Goal: Information Seeking & Learning: Stay updated

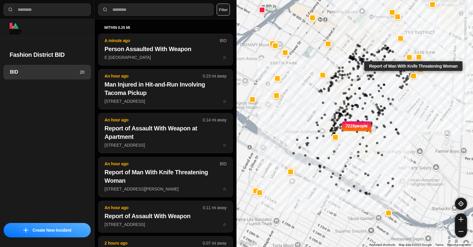
select select "*"
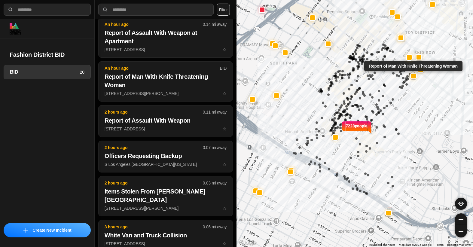
scroll to position [175, 0]
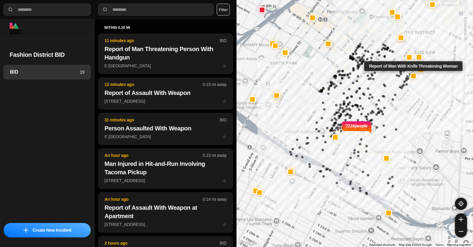
select select "*"
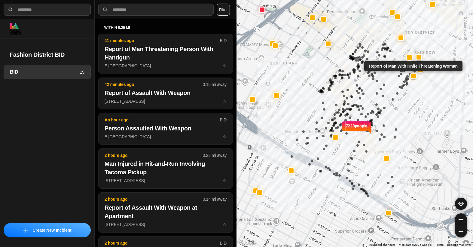
select select "*"
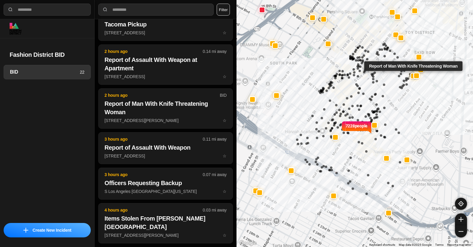
scroll to position [360, 0]
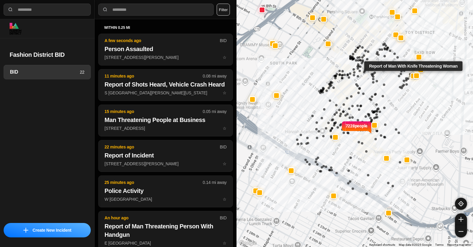
select select "*"
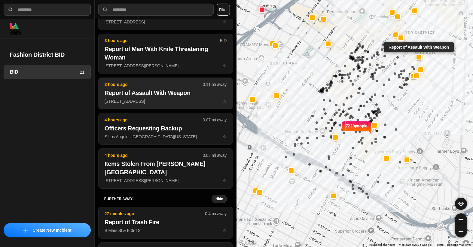
scroll to position [391, 0]
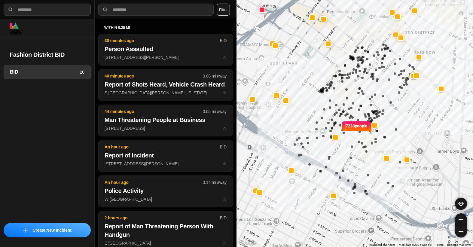
select select "*"
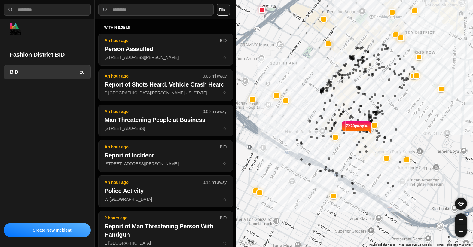
select select "*"
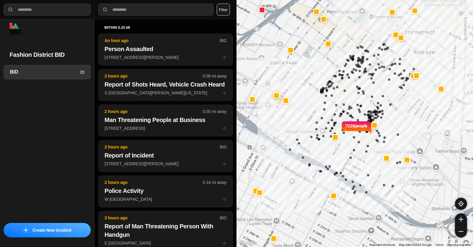
select select "*"
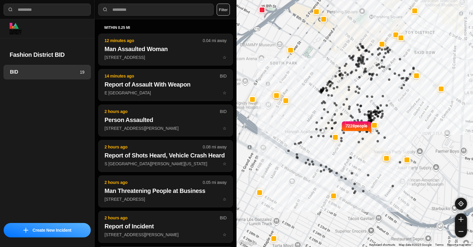
select select "*"
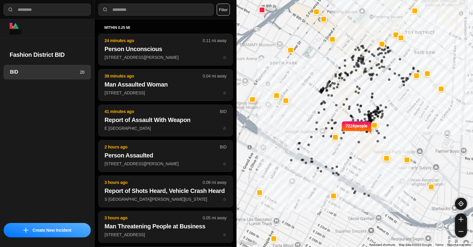
select select "*"
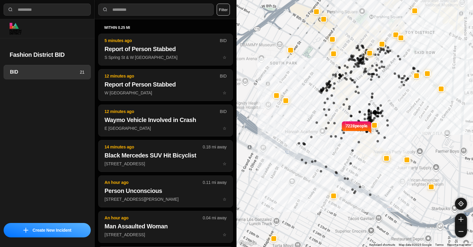
select select "*"
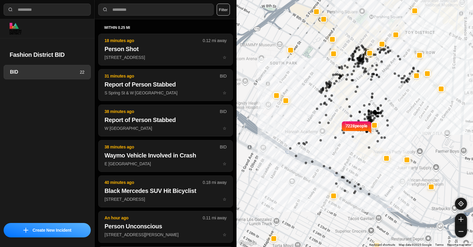
select select "*"
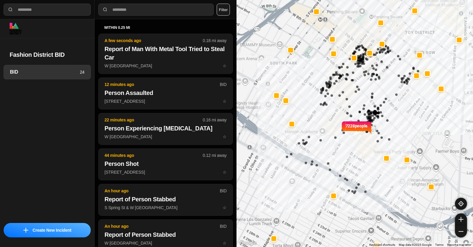
select select "*"
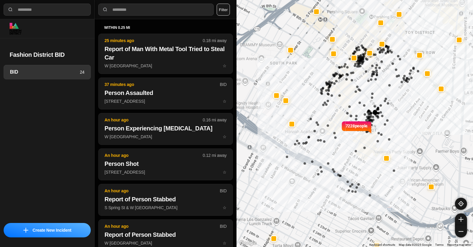
select select "*"
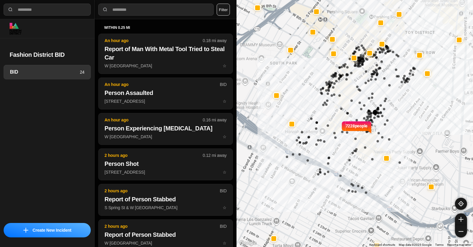
select select "*"
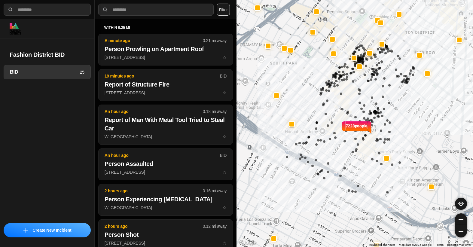
select select "*"
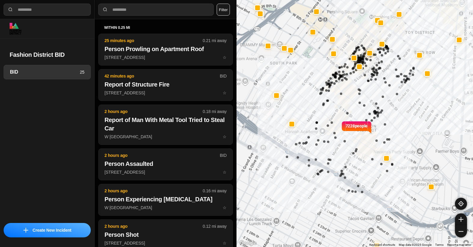
select select "*"
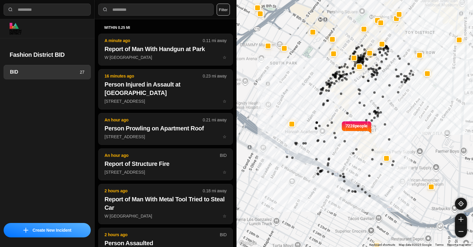
select select "*"
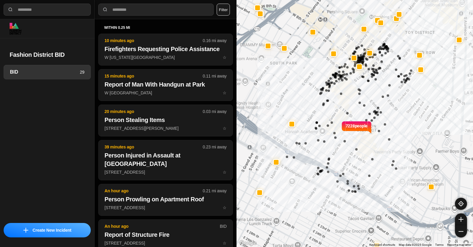
select select "*"
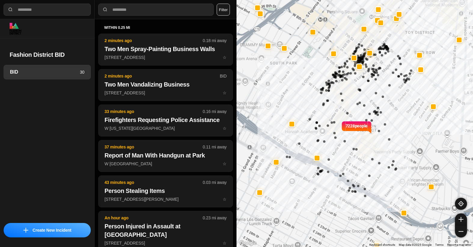
select select "*"
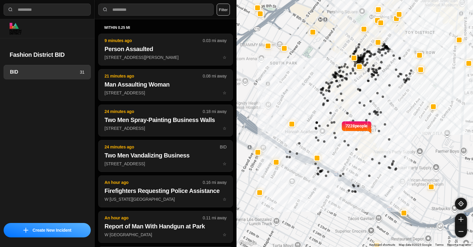
select select "*"
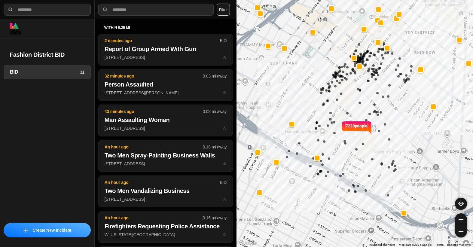
select select "*"
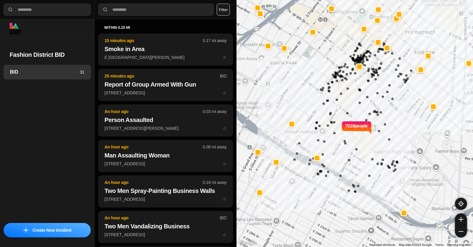
select select "*"
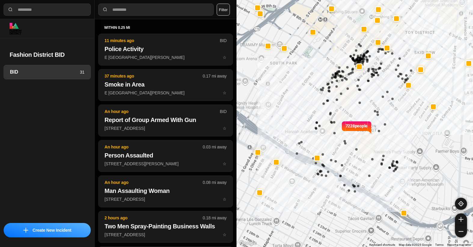
select select "*"
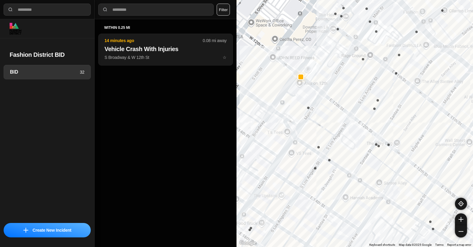
select select "*"
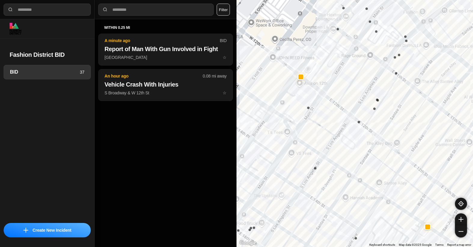
select select "*"
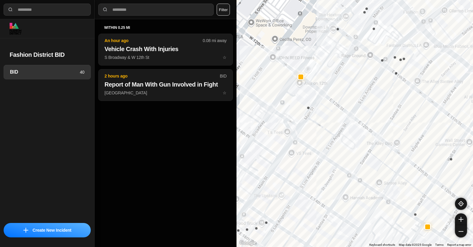
select select "*"
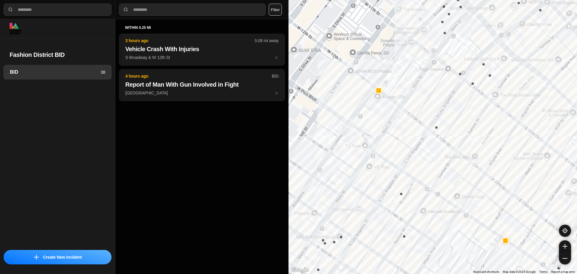
select select "*"
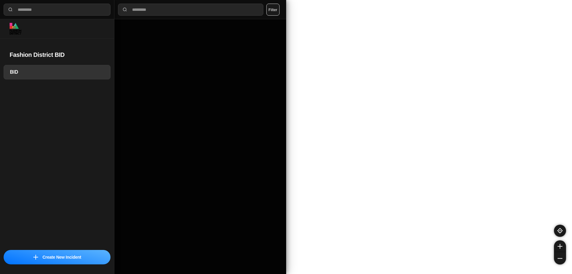
select select "*"
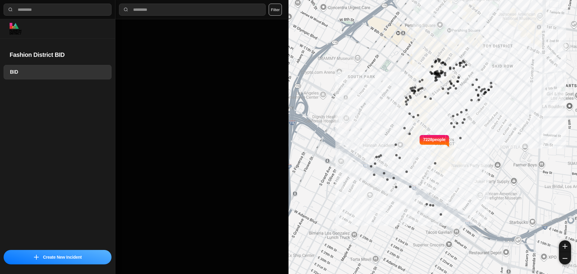
select select "*"
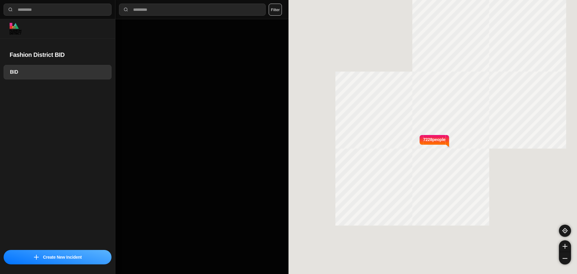
select select "*"
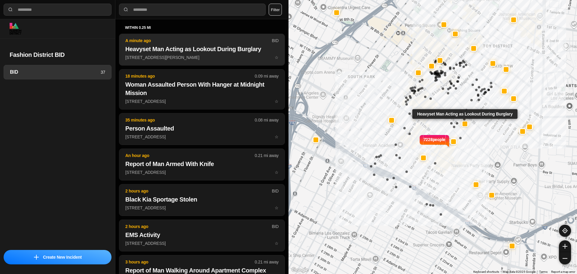
click at [163, 54] on button "A minute ago BID Heavyset Man Acting as Lookout During Burglary 828 South San P…" at bounding box center [202, 50] width 166 height 32
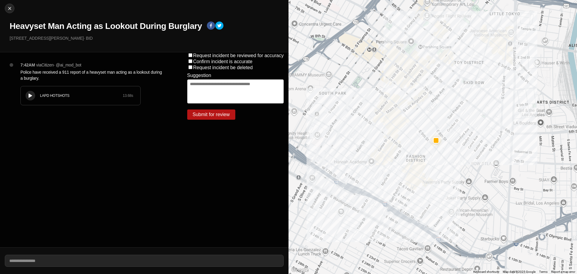
click at [81, 96] on div "LAPD HOTSHOTS" at bounding box center [81, 95] width 83 height 5
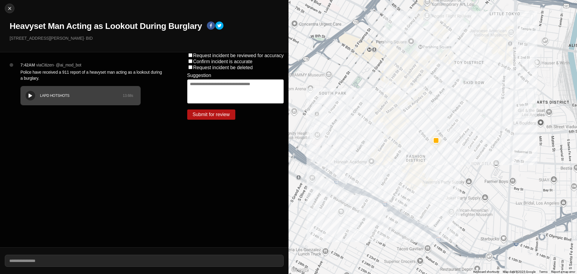
click at [23, 90] on div "LAPD HOTSHOTS 13.68 s" at bounding box center [81, 95] width 120 height 19
click at [12, 9] on img at bounding box center [10, 8] width 6 height 6
select select "*"
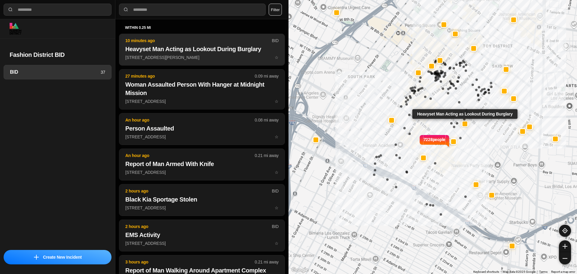
click at [188, 55] on p "828 South San Pedro Street ☆" at bounding box center [201, 57] width 153 height 6
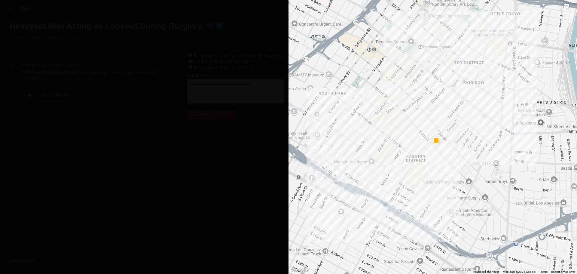
click at [14, 8] on button "Close" at bounding box center [10, 9] width 10 height 10
select select "*"
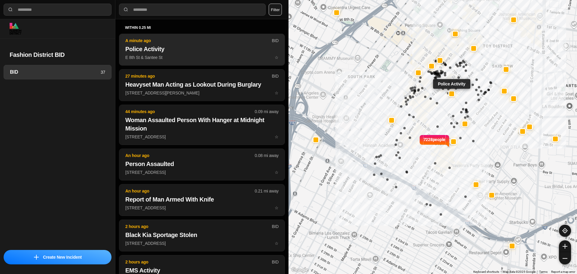
click at [179, 57] on p "E 8th St & Santee St ☆" at bounding box center [201, 57] width 153 height 6
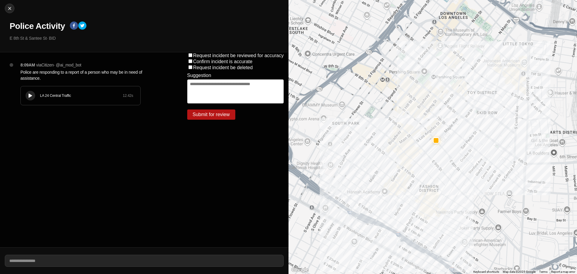
click at [26, 94] on button at bounding box center [31, 96] width 10 height 10
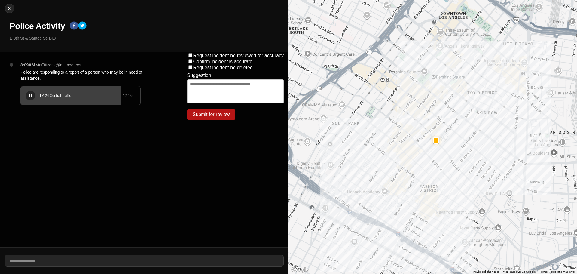
click at [35, 89] on div "LA 24 Central Traffic 12.42 s" at bounding box center [81, 95] width 120 height 19
click at [28, 96] on div at bounding box center [30, 95] width 6 height 5
click at [43, 86] on div "LA 24 Central Traffic 12.42 s" at bounding box center [81, 95] width 120 height 19
click at [41, 91] on div "LA 24 Central Traffic 12.42 s" at bounding box center [81, 95] width 120 height 19
click at [45, 100] on div "LA 24 Central Traffic 12.42 s" at bounding box center [81, 95] width 120 height 19
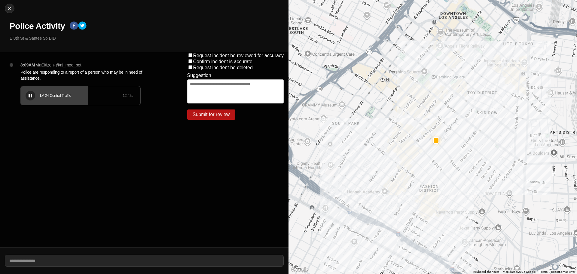
drag, startPoint x: 44, startPoint y: 100, endPoint x: 35, endPoint y: 115, distance: 17.8
click at [35, 115] on div "8:09AM via Citizen · @ ai_mod_bot Police are responding to a report of a person…" at bounding box center [94, 89] width 157 height 55
click at [53, 94] on div "LA 24 Central Traffic" at bounding box center [81, 95] width 83 height 5
click at [31, 93] on button at bounding box center [31, 96] width 10 height 10
click at [38, 20] on div "Close Police Activity E 8th St & Santee St · BID" at bounding box center [144, 26] width 288 height 52
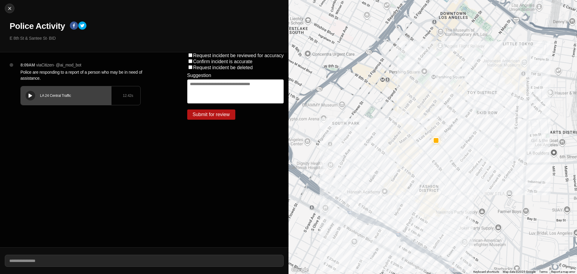
click at [37, 22] on h1 "Police Activity" at bounding box center [37, 26] width 55 height 11
click at [36, 23] on h1 "Police Activity" at bounding box center [37, 26] width 55 height 11
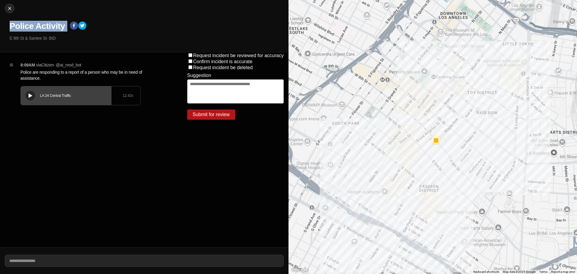
click at [36, 23] on h1 "Police Activity" at bounding box center [37, 26] width 55 height 11
drag, startPoint x: 46, startPoint y: 38, endPoint x: 6, endPoint y: 37, distance: 40.0
click at [6, 37] on div "Close Police Activity E 8th St & Santee St · BID" at bounding box center [144, 26] width 288 height 52
click at [47, 69] on p "Police are responding to a report of a person who may be in need of assistance." at bounding box center [91, 75] width 143 height 12
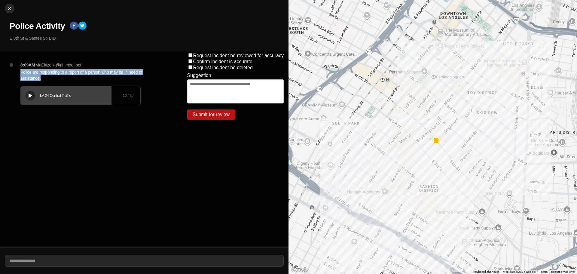
click at [47, 70] on p "Police are responding to a report of a person who may be in need of assistance." at bounding box center [91, 75] width 143 height 12
click at [46, 70] on p "Police are responding to a report of a person who may be in need of assistance." at bounding box center [91, 75] width 143 height 12
click at [46, 72] on p "Police are responding to a report of a person who may be in need of assistance." at bounding box center [91, 75] width 143 height 12
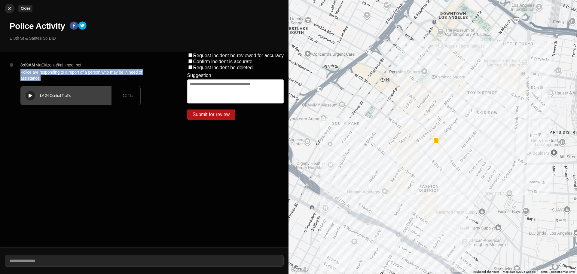
click at [9, 8] on img at bounding box center [10, 8] width 6 height 6
select select "*"
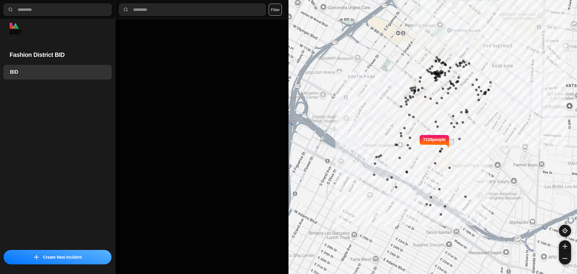
select select "*"
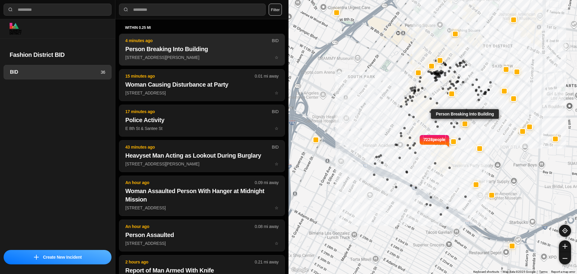
click at [244, 50] on h2 "Person Breaking Into Building" at bounding box center [201, 49] width 153 height 8
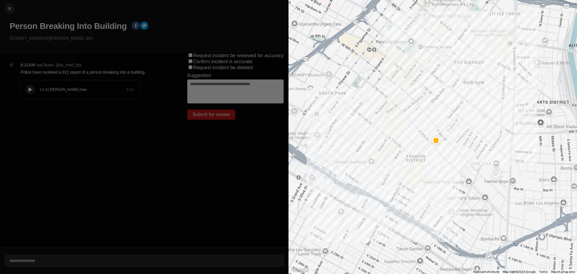
click at [25, 90] on div "LA 13 Newton Area 6.3 s" at bounding box center [81, 89] width 120 height 19
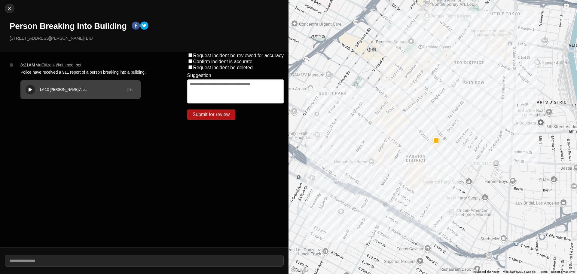
click at [38, 26] on h1 "Person Breaking Into Building" at bounding box center [68, 26] width 117 height 11
click at [38, 25] on h1 "Person Breaking Into Building" at bounding box center [68, 26] width 117 height 11
copy div "Person Breaking Into Building"
drag, startPoint x: 61, startPoint y: 39, endPoint x: 2, endPoint y: 37, distance: 58.6
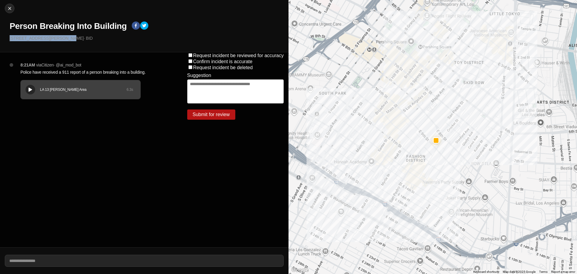
click at [2, 37] on div "Close Person Breaking Into Building 828 South San Pedro Street · BID" at bounding box center [144, 26] width 288 height 52
copy p "[STREET_ADDRESS][PERSON_NAME]"
click at [27, 94] on div "LA 13 Newton Area 6.3 s" at bounding box center [81, 89] width 120 height 19
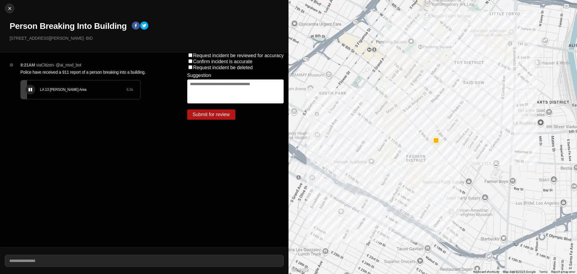
click at [63, 72] on p "Police have received a 911 report of a person breaking into a building." at bounding box center [91, 72] width 143 height 6
copy p "Police have received a 911 report of a person breaking into a building."
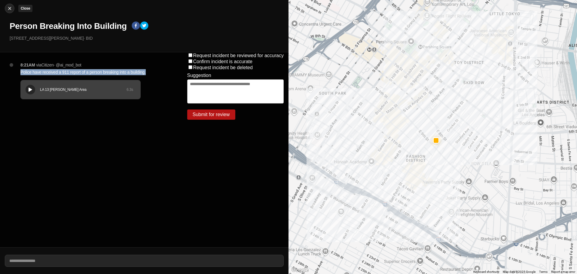
click at [12, 9] on img at bounding box center [10, 8] width 6 height 6
select select "*"
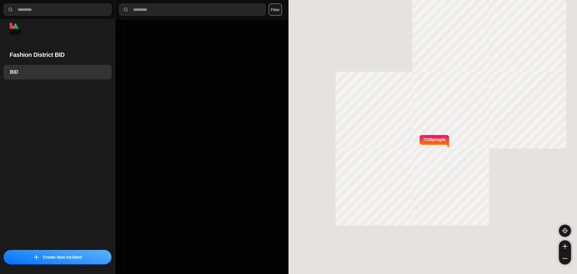
select select "*"
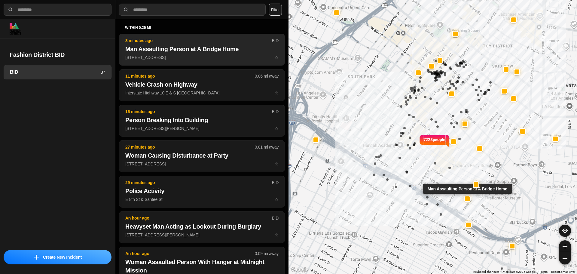
click at [206, 43] on p "3 minutes ago" at bounding box center [198, 41] width 146 height 6
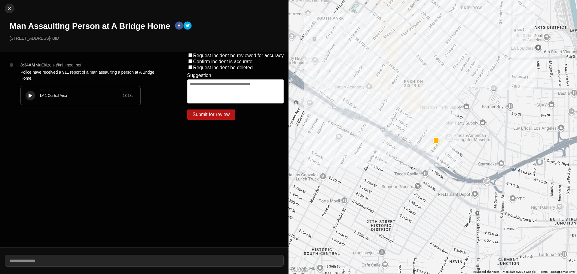
click at [26, 93] on button at bounding box center [31, 96] width 10 height 10
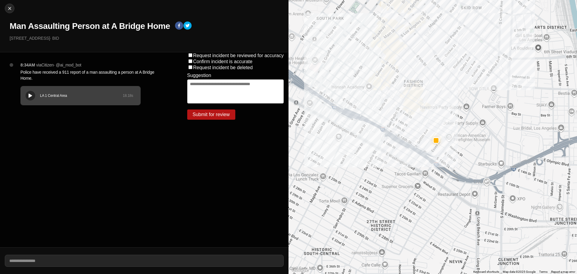
click at [31, 97] on icon at bounding box center [31, 96] width 4 height 4
click at [55, 89] on div "LA 1 Central Area 18.18 s" at bounding box center [81, 95] width 120 height 19
click at [30, 88] on div "LA 1 Central Area 18.18 s" at bounding box center [81, 95] width 120 height 19
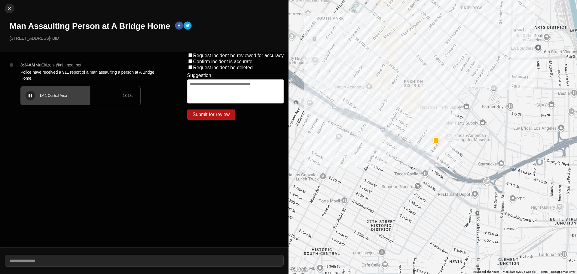
click at [38, 88] on div "LA 1 Central Area 18.18 s" at bounding box center [81, 95] width 120 height 19
click at [30, 94] on icon at bounding box center [31, 96] width 4 height 4
click at [47, 91] on div "LA 1 Central Area 18.18 s" at bounding box center [81, 95] width 120 height 19
click at [33, 96] on div at bounding box center [30, 95] width 6 height 5
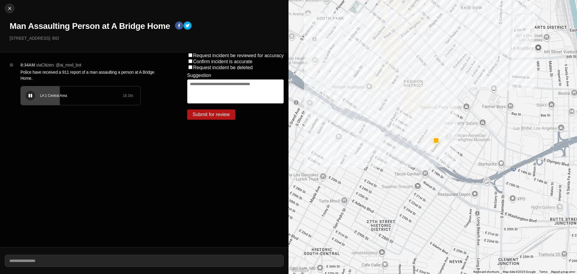
click at [33, 96] on div at bounding box center [30, 95] width 6 height 5
click at [52, 91] on div "LA 1 Central Area 18.18 s" at bounding box center [81, 95] width 120 height 19
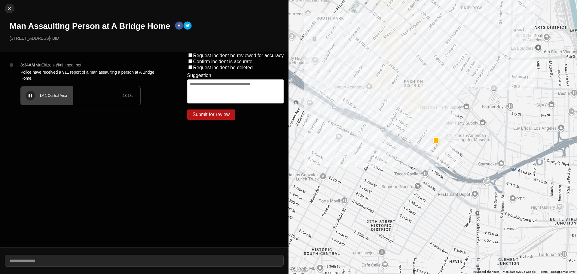
click at [45, 91] on div "LA 1 Central Area 18.18 s" at bounding box center [81, 95] width 120 height 19
click at [54, 92] on div "LA 1 Central Area 18.18 s" at bounding box center [81, 95] width 120 height 19
click at [52, 89] on div "LA 1 Central Area 18.18 s" at bounding box center [81, 95] width 120 height 19
click at [31, 96] on icon at bounding box center [31, 96] width 4 height 4
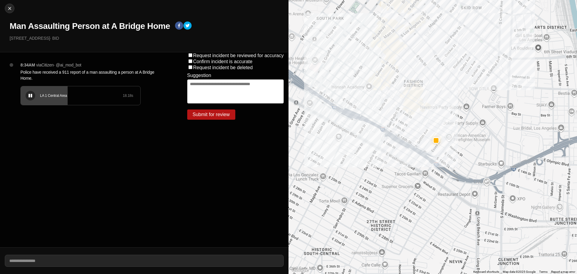
click at [50, 90] on div "LA 1 Central Area 18.18 s" at bounding box center [81, 95] width 120 height 19
click at [44, 24] on h1 "Man Assaulting Person at A Bridge Home" at bounding box center [90, 26] width 160 height 11
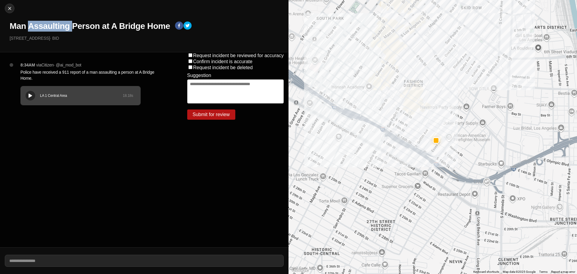
click at [44, 25] on h1 "Man Assaulting Person at A Bridge Home" at bounding box center [90, 26] width 160 height 11
copy div "Man Assaulting Person at A Bridge Home"
click at [30, 100] on button at bounding box center [31, 96] width 10 height 10
drag, startPoint x: 51, startPoint y: 90, endPoint x: 47, endPoint y: 90, distance: 3.9
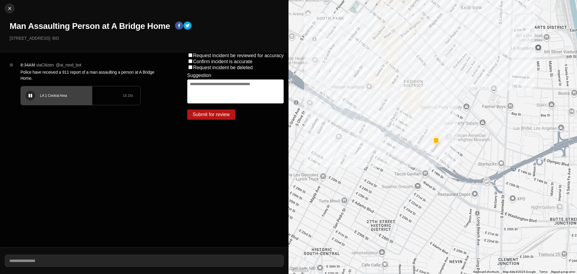
click at [51, 90] on div "LA 1 Central Area 18.18 s" at bounding box center [81, 95] width 120 height 19
click at [46, 90] on div "LA 1 Central Area 18.18 s" at bounding box center [81, 95] width 120 height 19
click at [42, 91] on div "LA 1 Central Area 18.18 s" at bounding box center [81, 95] width 120 height 19
drag, startPoint x: 32, startPoint y: 92, endPoint x: 28, endPoint y: 95, distance: 5.2
click at [28, 95] on div "LA 1 Central Area 18.18 s" at bounding box center [81, 95] width 120 height 19
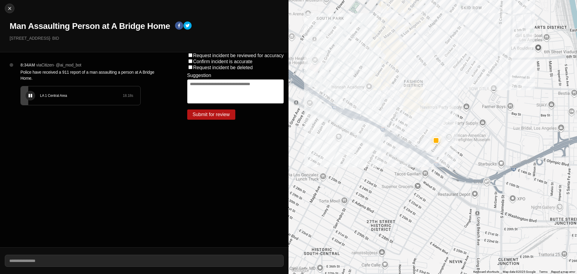
click at [35, 88] on div "LA 1 Central Area 18.18 s" at bounding box center [81, 95] width 120 height 19
click at [32, 96] on icon at bounding box center [31, 96] width 4 height 4
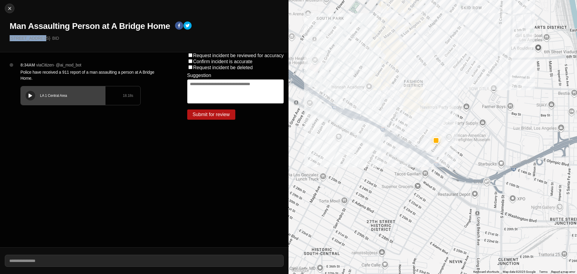
drag, startPoint x: 38, startPoint y: 38, endPoint x: 0, endPoint y: 36, distance: 38.2
click at [0, 36] on div "Close Man Assaulting Person at A Bridge Home 1426 Paloma St · BID" at bounding box center [144, 26] width 288 height 52
copy p "[STREET_ADDRESS]"
click at [60, 74] on p "Police have received a 911 report of a man assaulting a person at A Bridge Home." at bounding box center [91, 75] width 143 height 12
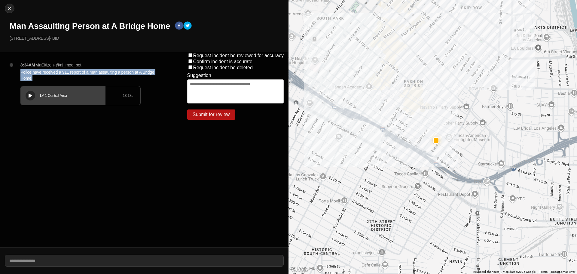
click at [60, 74] on p "Police have received a 911 report of a man assaulting a person at A Bridge Home." at bounding box center [91, 75] width 143 height 12
copy p "Police have received a 911 report of a man assaulting a person at A Bridge Home."
click at [5, 8] on button "Close" at bounding box center [10, 9] width 10 height 10
select select "*"
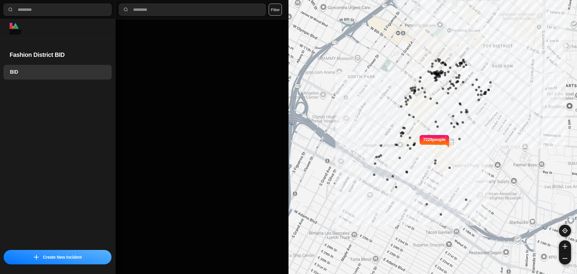
select select "*"
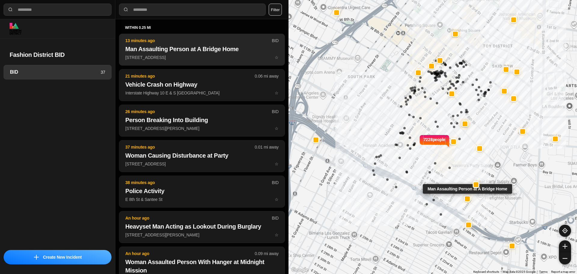
click at [149, 48] on h2 "Man Assaulting Person at A Bridge Home" at bounding box center [201, 49] width 153 height 8
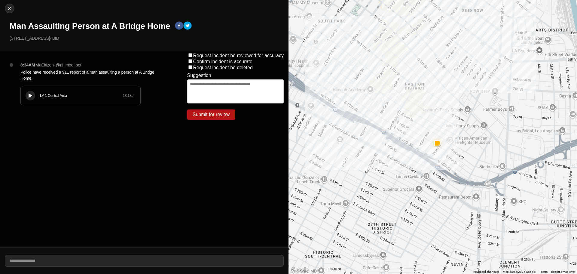
click at [79, 93] on div "LA 1 Central Area 18.18 s" at bounding box center [81, 95] width 120 height 19
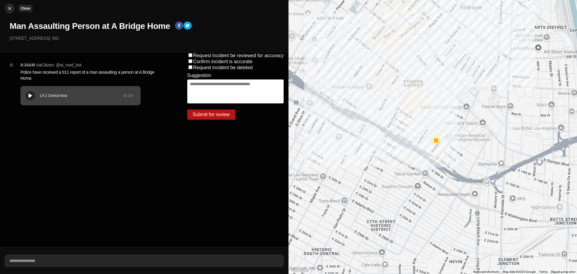
click at [8, 6] on img at bounding box center [10, 8] width 6 height 6
select select "*"
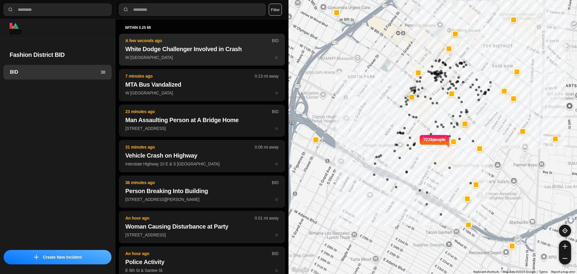
click at [204, 55] on p "W Olympic Blvd & S Broadway ☆" at bounding box center [201, 57] width 153 height 6
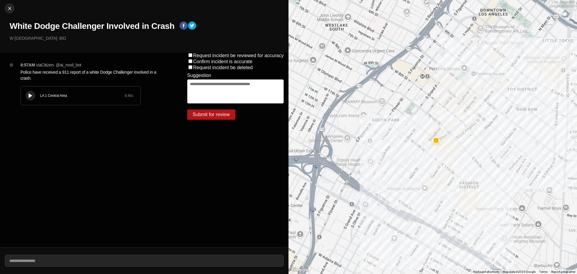
click at [88, 99] on div "LA 1 Central Area 8.46 s" at bounding box center [81, 95] width 120 height 19
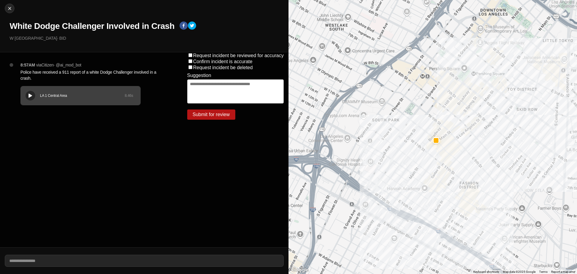
click at [28, 96] on div at bounding box center [30, 95] width 6 height 5
click at [15, 8] on div "Close White Dodge Challenger Involved in Crash W Olympic Blvd & S Broadway · BID" at bounding box center [144, 26] width 288 height 52
click at [13, 8] on div at bounding box center [9, 8] width 9 height 6
select select "*"
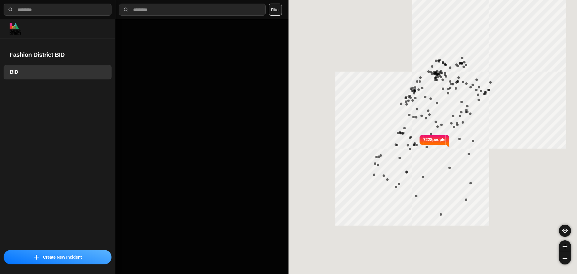
select select "*"
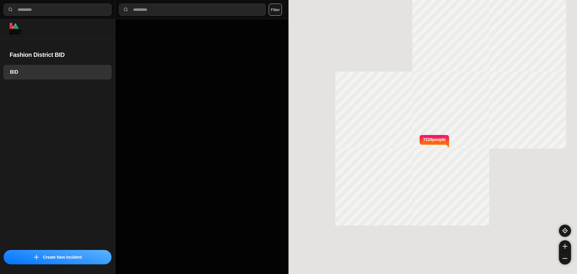
select select "*"
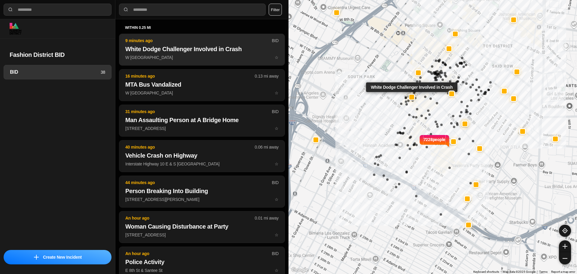
click at [181, 47] on h2 "White Dodge Challenger Involved in Crash" at bounding box center [201, 49] width 153 height 8
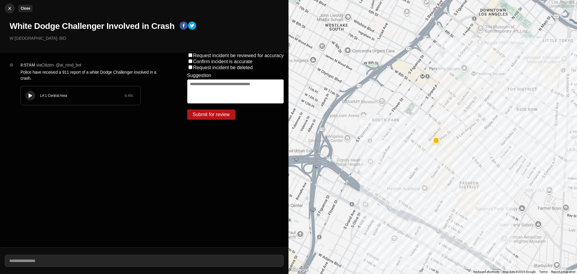
click at [8, 7] on img at bounding box center [10, 8] width 6 height 6
select select "*"
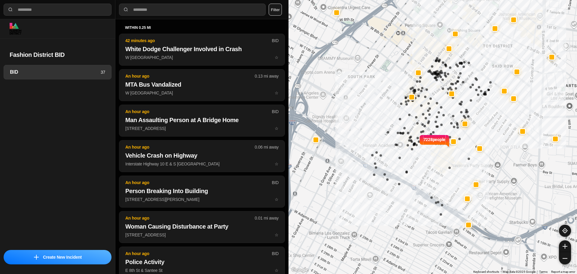
select select "*"
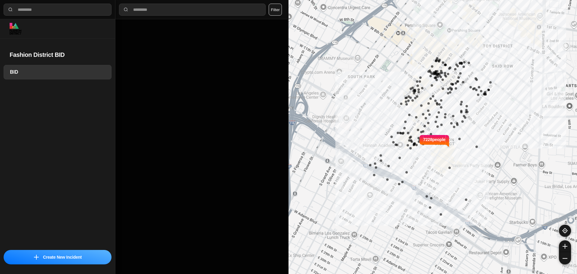
select select "*"
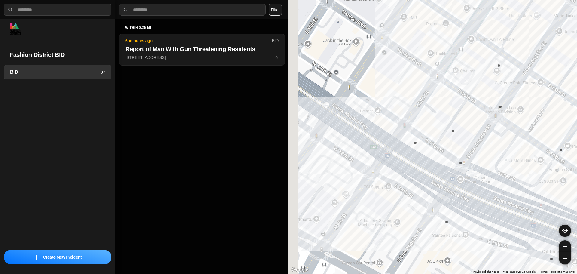
drag, startPoint x: 334, startPoint y: 163, endPoint x: 550, endPoint y: 232, distance: 227.2
click at [549, 232] on div "7228 people" at bounding box center [432, 137] width 288 height 274
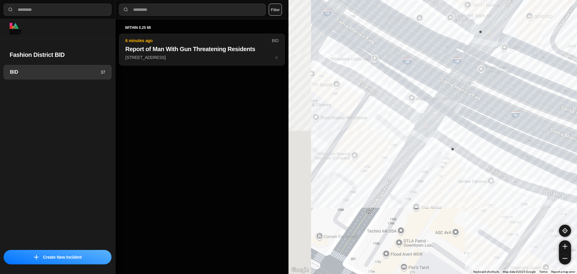
drag, startPoint x: 444, startPoint y: 215, endPoint x: 467, endPoint y: 134, distance: 84.0
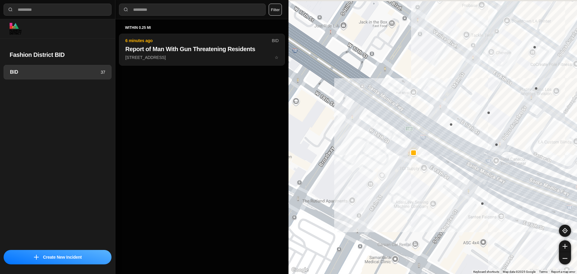
drag, startPoint x: 379, startPoint y: 111, endPoint x: 422, endPoint y: 172, distance: 74.2
click at [422, 172] on div "7228 people" at bounding box center [432, 137] width 288 height 274
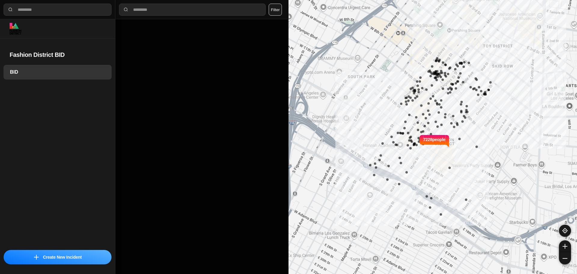
select select "*"
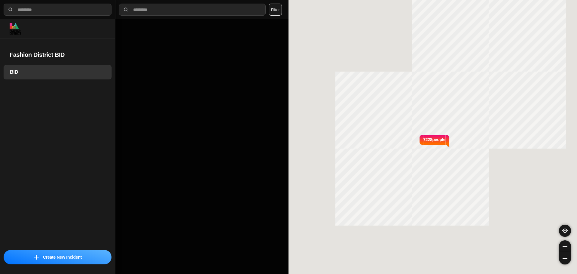
select select "*"
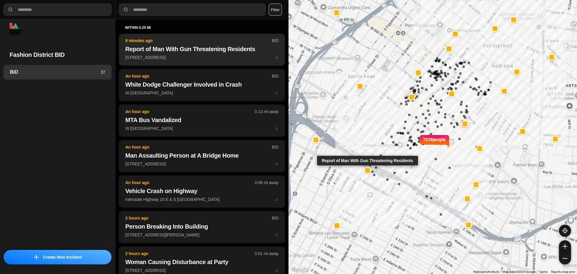
click at [179, 49] on h2 "Report of Man With Gun Threatening Residents" at bounding box center [201, 49] width 153 height 8
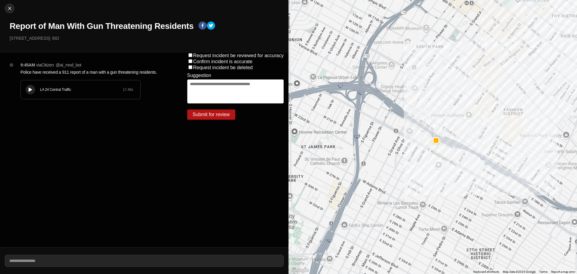
click at [30, 83] on div "LA 24 Central Traffic 17.46 s" at bounding box center [81, 89] width 120 height 19
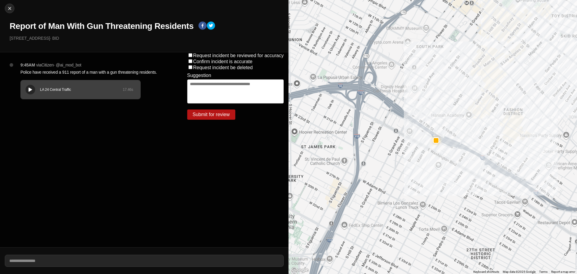
click at [44, 90] on div "LA 24 Central Traffic" at bounding box center [81, 89] width 83 height 5
click at [424, 153] on div at bounding box center [432, 137] width 288 height 274
click at [129, 27] on h1 "Report of Man With Gun Threatening Residents" at bounding box center [102, 26] width 184 height 11
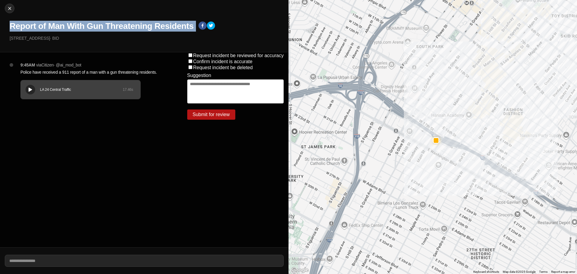
click at [129, 27] on h1 "Report of Man With Gun Threatening Residents" at bounding box center [102, 26] width 184 height 11
copy div "Report of Man With Gun Threatening Residents"
click at [10, 9] on img at bounding box center [10, 8] width 6 height 6
select select "*"
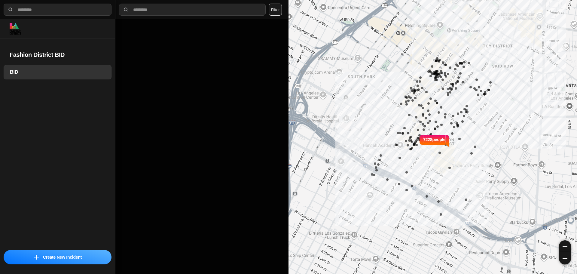
select select "*"
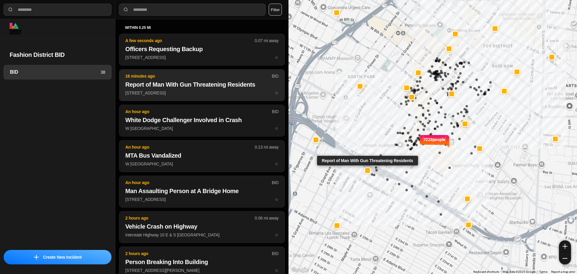
click at [211, 82] on h2 "Report of Man With Gun Threatening Residents" at bounding box center [201, 84] width 153 height 8
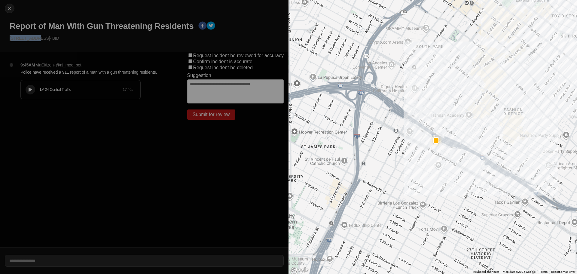
drag, startPoint x: 35, startPoint y: 39, endPoint x: 0, endPoint y: 37, distance: 34.7
click at [0, 37] on div "Close Report of Man With Gun Threatening Residents [STREET_ADDRESS] · BID" at bounding box center [144, 26] width 288 height 52
click at [50, 55] on div "9:45AM via Citizen · @ ai_mod_bot Police have received a 911 report of a man wi…" at bounding box center [91, 149] width 182 height 195
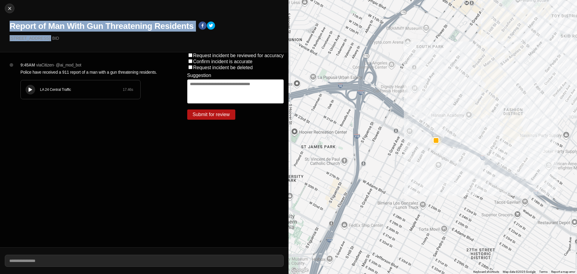
drag, startPoint x: 36, startPoint y: 39, endPoint x: 0, endPoint y: 33, distance: 36.8
click at [0, 33] on div "Close Report of Man With Gun Threatening Residents [STREET_ADDRESS] · BID" at bounding box center [144, 26] width 288 height 52
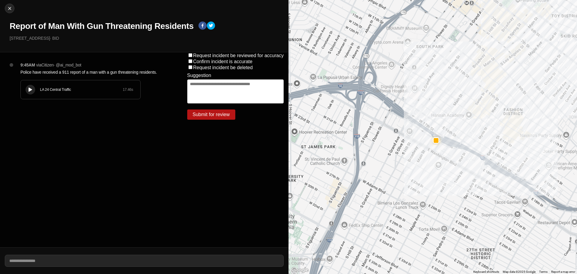
click at [53, 46] on div "Close Report of Man With Gun Threatening Residents [STREET_ADDRESS] · BID" at bounding box center [144, 26] width 288 height 52
drag, startPoint x: 36, startPoint y: 39, endPoint x: 0, endPoint y: 42, distance: 36.2
click at [0, 42] on div "Close Report of Man With Gun Threatening Residents [STREET_ADDRESS] · BID" at bounding box center [144, 26] width 288 height 52
copy p "[STREET_ADDRESS]"
click at [5, 11] on div "Close Report of Man With Gun Threatening Residents 103 W 18th St · BID" at bounding box center [144, 26] width 288 height 52
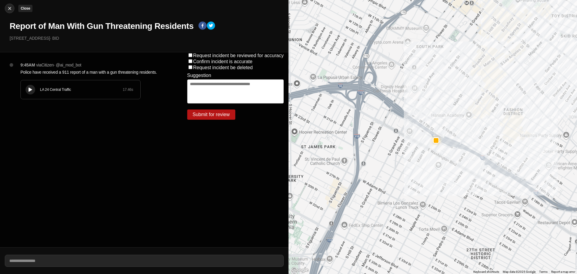
click at [10, 9] on img at bounding box center [10, 8] width 6 height 6
select select "*"
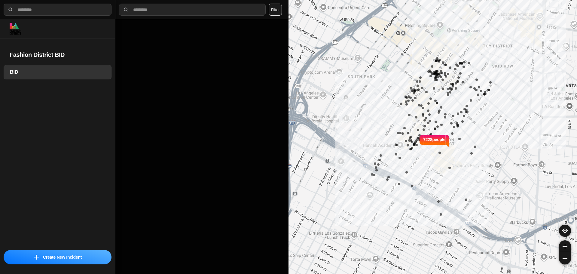
select select "*"
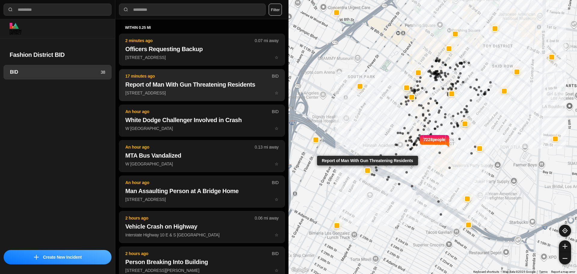
click at [190, 82] on h2 "Report of Man With Gun Threatening Residents" at bounding box center [201, 84] width 153 height 8
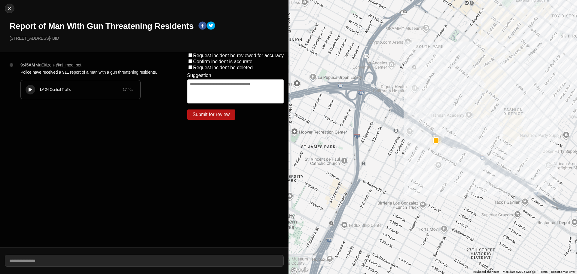
click at [128, 71] on p "Police have received a 911 report of a man with a gun threatening residents." at bounding box center [91, 72] width 143 height 6
copy p "Police have received a 911 report of a man with a gun threatening residents."
click at [7, 7] on img at bounding box center [10, 8] width 6 height 6
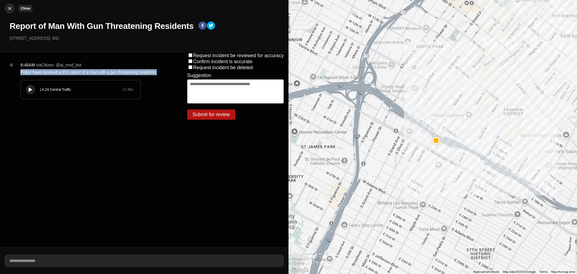
select select "*"
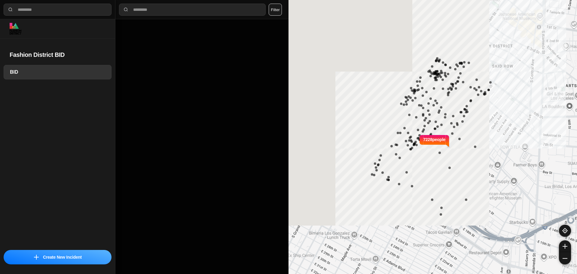
select select "*"
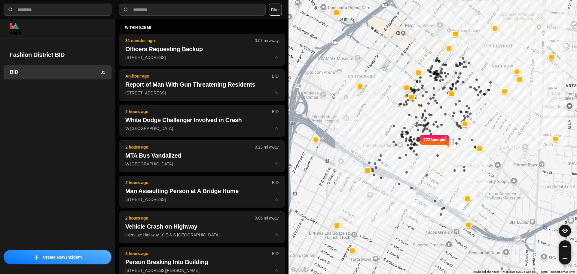
select select "*"
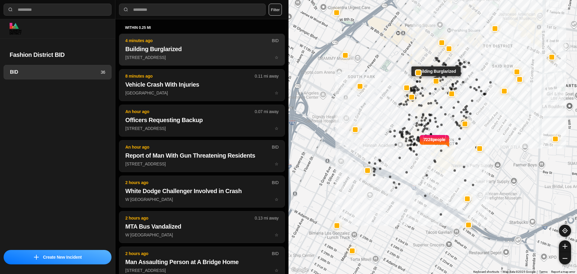
click at [170, 45] on h2 "Building Burglarized" at bounding box center [201, 49] width 153 height 8
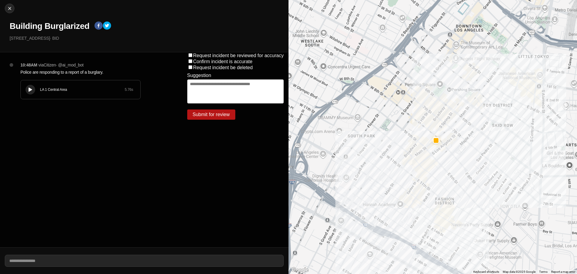
click at [46, 26] on h1 "Building Burglarized" at bounding box center [50, 26] width 80 height 11
copy div "Building Burglarized"
drag, startPoint x: 53, startPoint y: 39, endPoint x: 0, endPoint y: 42, distance: 52.6
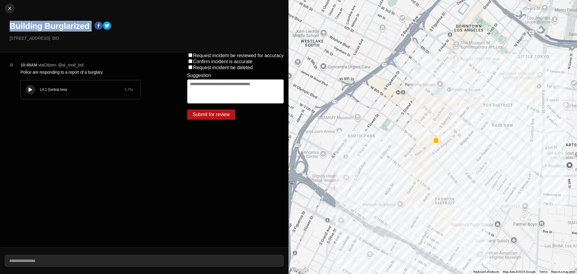
click at [0, 42] on div "Close Building Burglarized [STREET_ADDRESS] · BID" at bounding box center [144, 26] width 288 height 52
copy p "[STREET_ADDRESS]"
click at [48, 73] on p "Police are responding to a report of a burglary." at bounding box center [91, 72] width 143 height 6
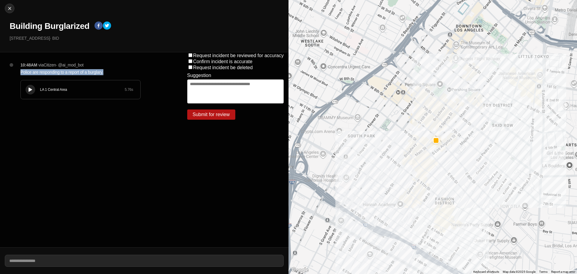
click at [48, 73] on p "Police are responding to a report of a burglary." at bounding box center [91, 72] width 143 height 6
copy p "Police are responding to a report of a burglary."
click at [30, 92] on button at bounding box center [31, 90] width 10 height 10
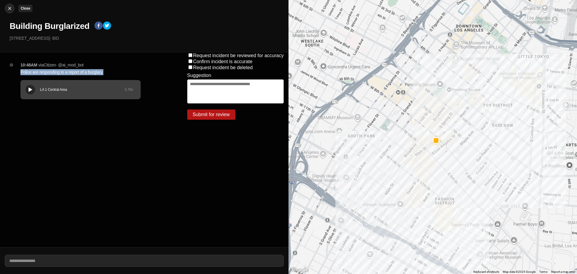
click at [10, 8] on img at bounding box center [10, 8] width 6 height 6
select select "*"
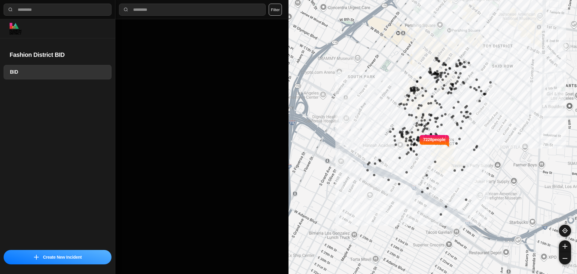
select select "*"
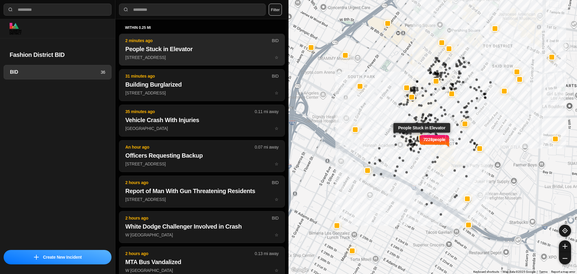
click at [237, 55] on p "1141 South Maple Avenue ☆" at bounding box center [201, 57] width 153 height 6
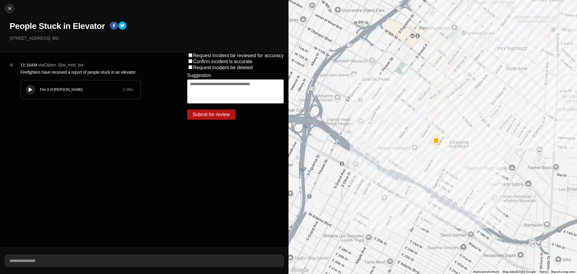
click at [30, 90] on icon at bounding box center [31, 90] width 4 height 4
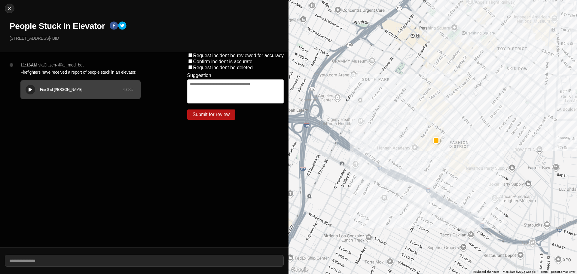
click at [63, 23] on h1 "People Stuck in Elevator" at bounding box center [57, 26] width 95 height 11
copy div "People Stuck in Elevator"
drag, startPoint x: 57, startPoint y: 39, endPoint x: 2, endPoint y: 39, distance: 54.4
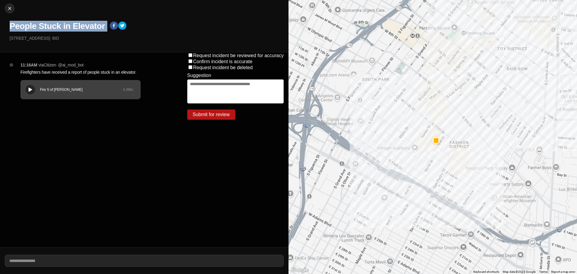
click at [2, 39] on div "Close People Stuck in Elevator 1141 South Maple Avenue · BID" at bounding box center [144, 26] width 288 height 52
copy p "1141 South Maple Avenue"
click at [65, 70] on p "Firefighters have received a report of people stuck in an elevator." at bounding box center [91, 72] width 143 height 6
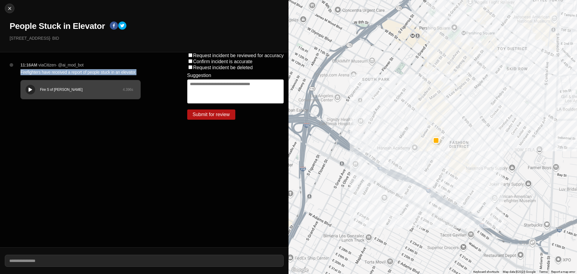
click at [65, 70] on p "Firefighters have received a report of people stuck in an elevator." at bounding box center [91, 72] width 143 height 6
copy p "Firefighters have received a report of people stuck in an elevator."
click at [13, 6] on div at bounding box center [9, 8] width 9 height 6
select select "*"
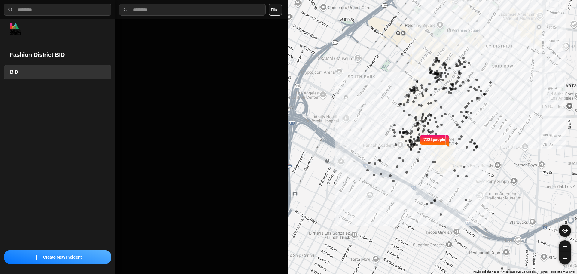
select select "*"
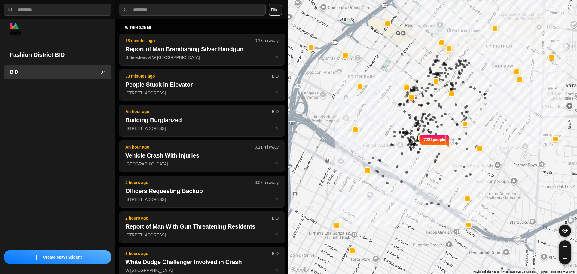
select select "*"
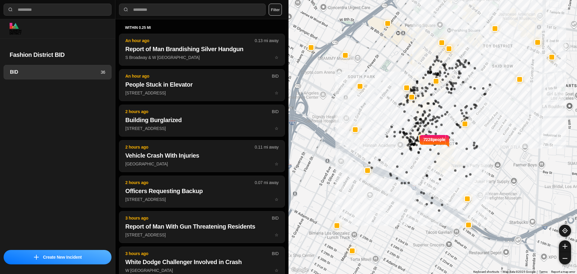
select select "*"
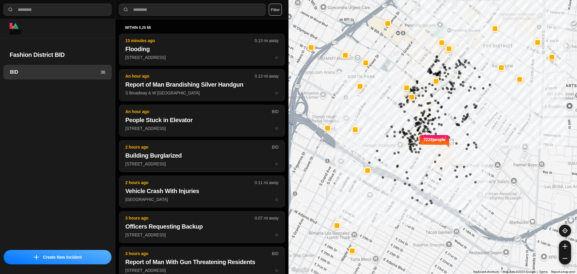
select select "*"
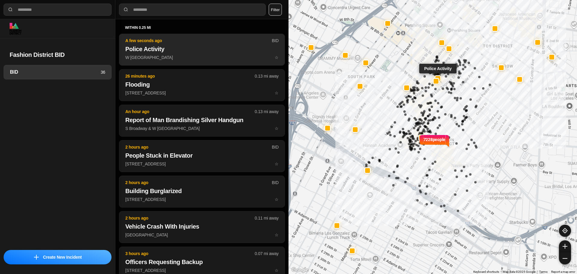
click at [175, 59] on p "W 8th St & S Spring St ☆" at bounding box center [201, 57] width 153 height 6
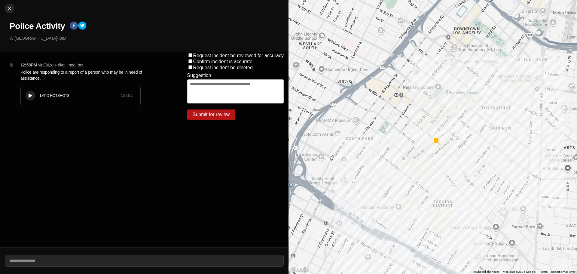
click at [35, 99] on div "LAPD HOTSHOTS 15.516 s" at bounding box center [81, 95] width 120 height 19
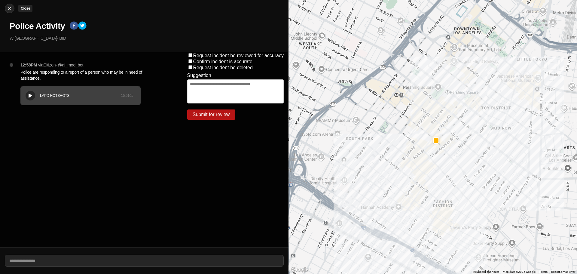
click at [8, 10] on img at bounding box center [10, 8] width 6 height 6
select select "*"
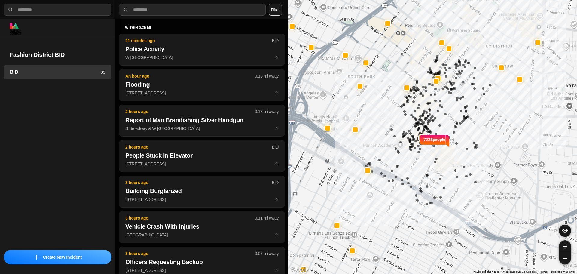
select select "*"
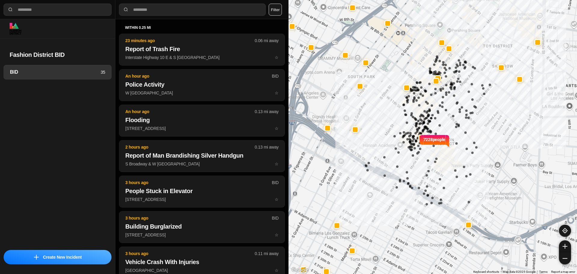
select select "*"
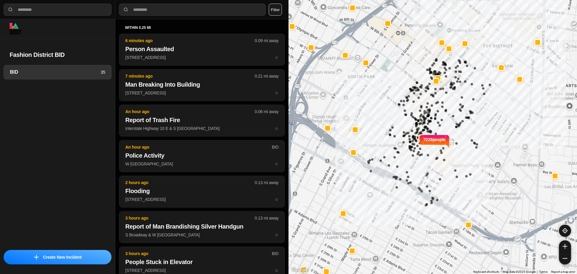
select select "*"
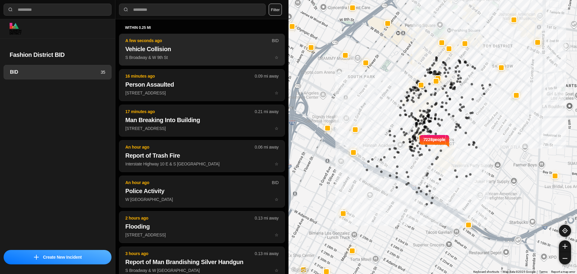
click at [187, 56] on p "S Broadway & W 9th St ☆" at bounding box center [201, 57] width 153 height 6
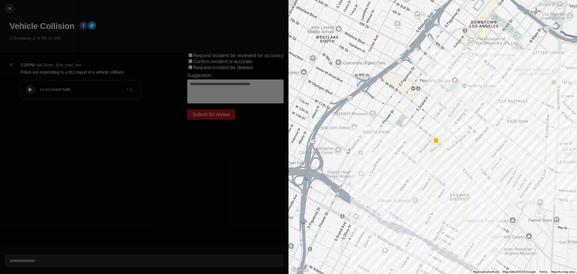
click at [31, 91] on icon at bounding box center [31, 90] width 4 height 4
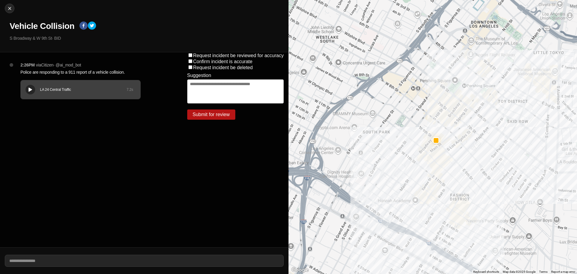
click at [37, 25] on h1 "Vehicle Collision" at bounding box center [42, 26] width 65 height 11
copy div "Vehicle Collision"
drag, startPoint x: 52, startPoint y: 38, endPoint x: 0, endPoint y: 34, distance: 51.8
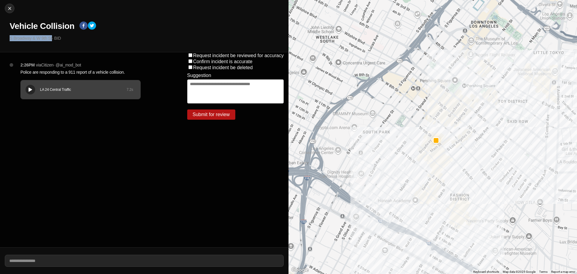
click at [0, 34] on div "Close Vehicle Collision S Broadway & W 9th St · BID" at bounding box center [144, 26] width 288 height 52
copy p "S Broadway & W 9th St"
click at [55, 70] on p "Police are responding to a 911 report of a vehicle collision." at bounding box center [91, 72] width 143 height 6
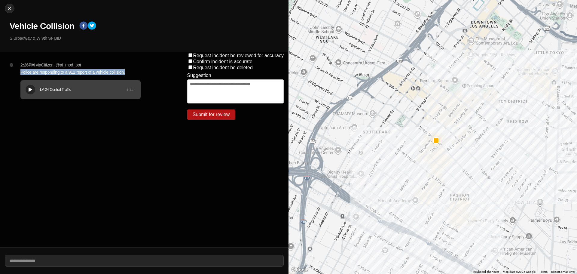
copy p "Police are responding to a 911 report of a vehicle collision."
click at [8, 8] on img at bounding box center [10, 8] width 6 height 6
select select "*"
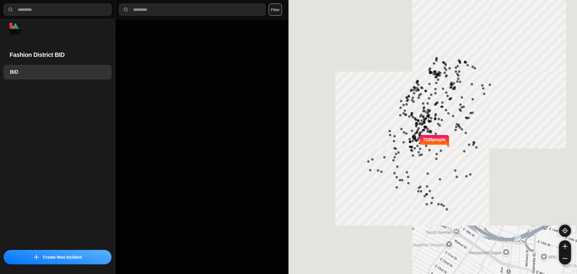
select select "*"
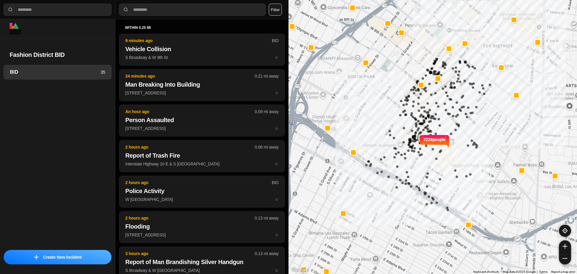
select select "*"
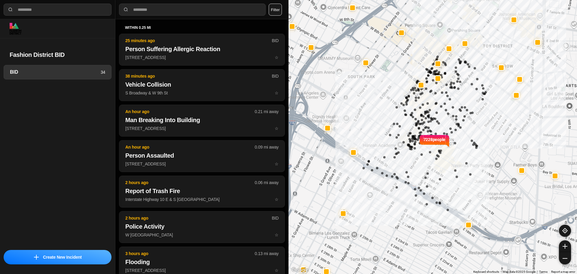
select select "*"
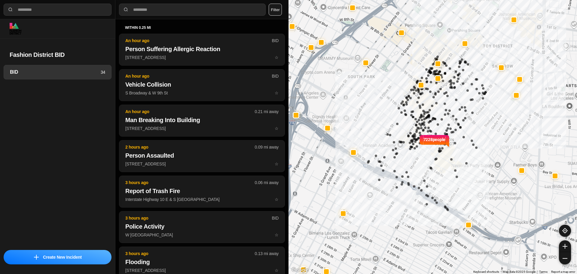
select select "*"
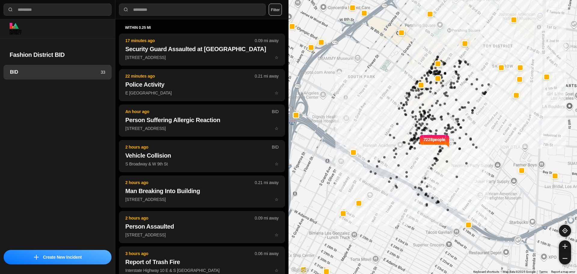
select select "*"
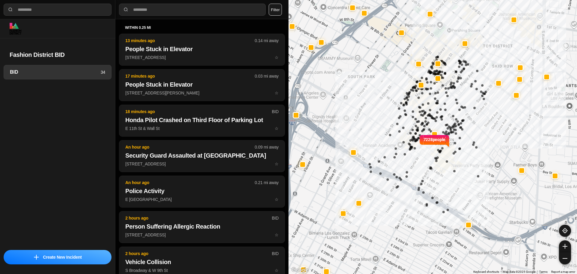
select select "*"
